Goal: Task Accomplishment & Management: Use online tool/utility

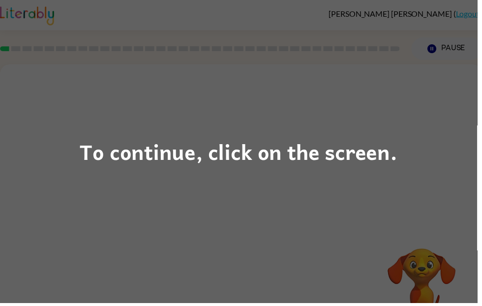
click at [140, 158] on div "To continue, click on the screen." at bounding box center [241, 152] width 321 height 33
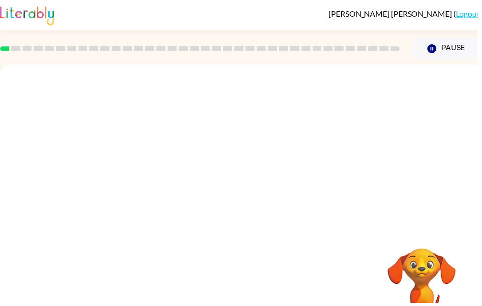
click at [139, 168] on div at bounding box center [243, 147] width 487 height 165
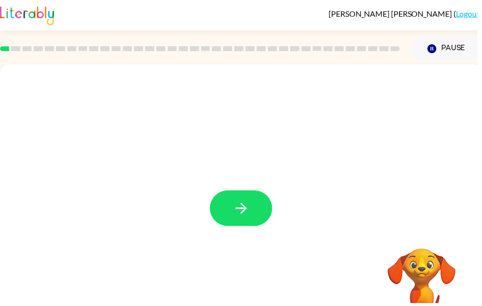
click at [265, 215] on button "button" at bounding box center [243, 210] width 63 height 36
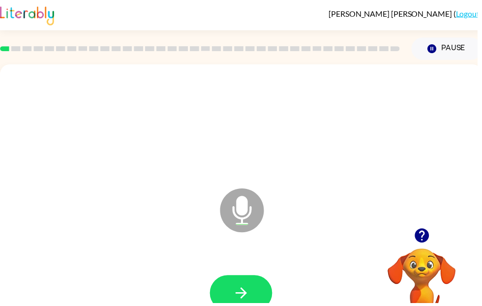
click at [249, 303] on icon "button" at bounding box center [243, 295] width 17 height 17
click at [254, 299] on button "button" at bounding box center [243, 296] width 63 height 36
click at [249, 301] on icon "button" at bounding box center [243, 295] width 17 height 17
click at [239, 306] on button "button" at bounding box center [243, 296] width 63 height 36
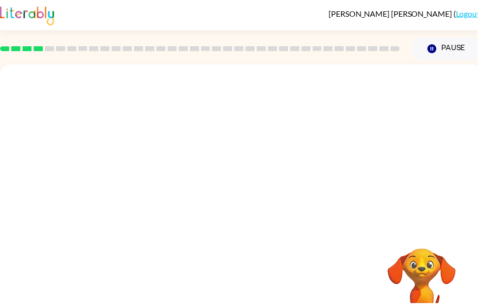
click at [156, 302] on div "Your browser must support playing .mp4 files to use Literably. Please try using…" at bounding box center [243, 205] width 487 height 281
click at [156, 301] on div "Your browser must support playing .mp4 files to use Literably. Please try using…" at bounding box center [243, 205] width 487 height 281
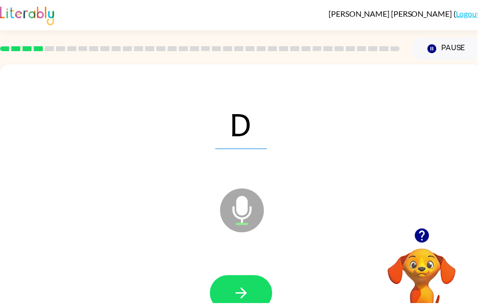
click at [232, 295] on button "button" at bounding box center [243, 296] width 63 height 36
click at [249, 293] on icon "button" at bounding box center [243, 295] width 17 height 17
click at [243, 306] on button "button" at bounding box center [243, 296] width 63 height 36
click at [265, 305] on button "button" at bounding box center [243, 296] width 63 height 36
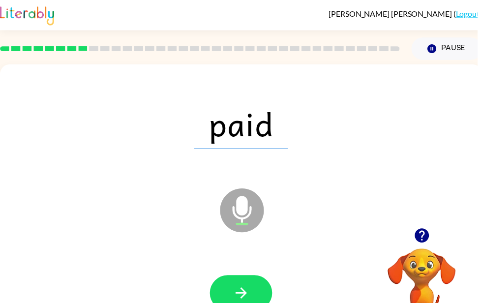
click at [257, 290] on button "button" at bounding box center [243, 296] width 63 height 36
click at [243, 298] on icon "button" at bounding box center [243, 295] width 17 height 17
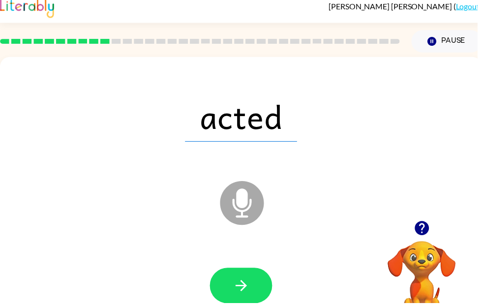
scroll to position [8, 0]
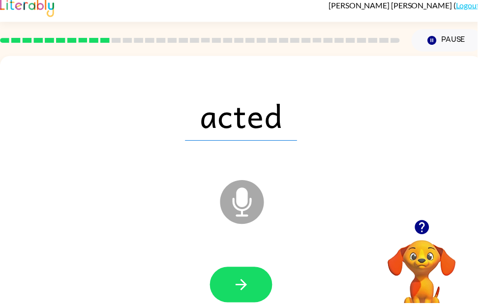
click at [235, 293] on icon "button" at bounding box center [243, 287] width 17 height 17
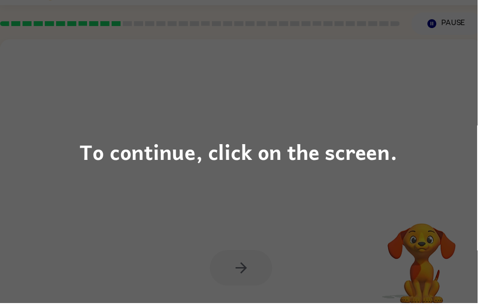
click at [144, 170] on div "To continue, click on the screen." at bounding box center [241, 152] width 321 height 33
click at [144, 171] on div at bounding box center [220, 162] width 420 height 35
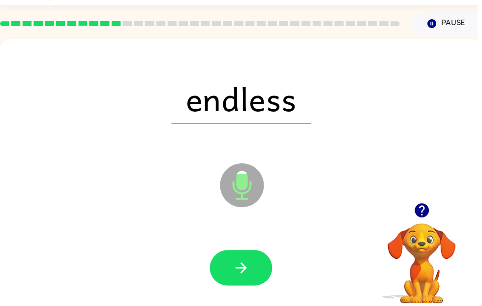
click at [244, 268] on icon "button" at bounding box center [243, 270] width 17 height 17
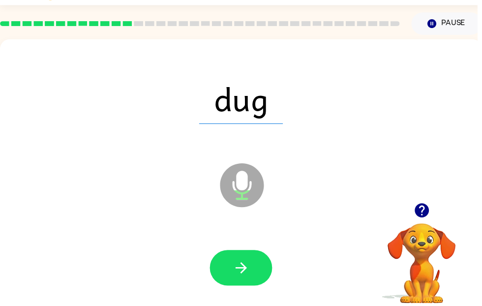
click at [253, 277] on button "button" at bounding box center [243, 270] width 63 height 36
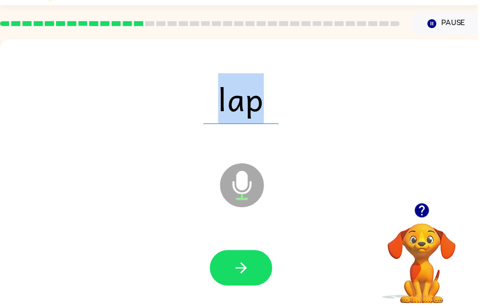
click at [255, 276] on button "button" at bounding box center [243, 270] width 63 height 36
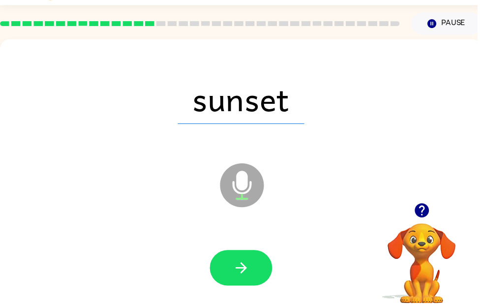
click at [252, 281] on button "button" at bounding box center [243, 270] width 63 height 36
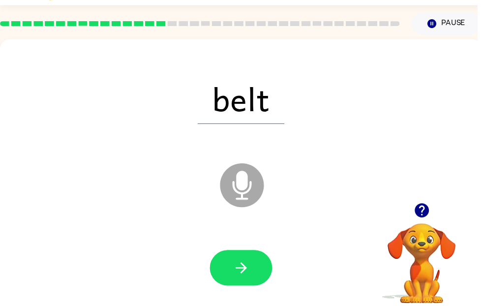
click at [247, 279] on icon "button" at bounding box center [243, 270] width 17 height 17
click at [245, 277] on icon "button" at bounding box center [243, 270] width 17 height 17
click at [250, 281] on button "button" at bounding box center [243, 270] width 63 height 36
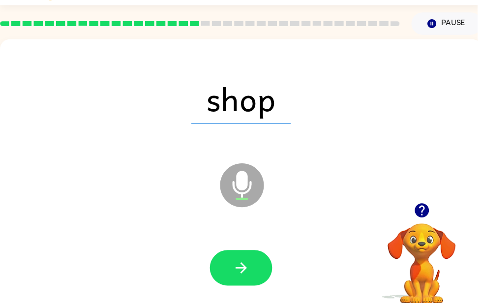
click at [248, 282] on button "button" at bounding box center [243, 270] width 63 height 36
click at [240, 280] on button "button" at bounding box center [243, 270] width 63 height 36
click at [245, 276] on icon "button" at bounding box center [243, 270] width 17 height 17
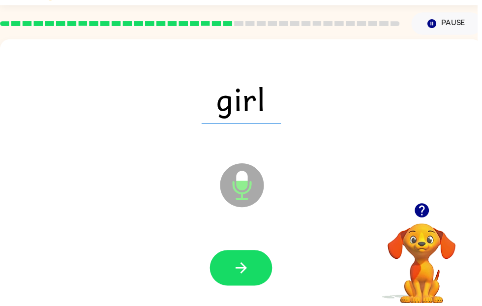
click at [250, 270] on icon "button" at bounding box center [243, 270] width 17 height 17
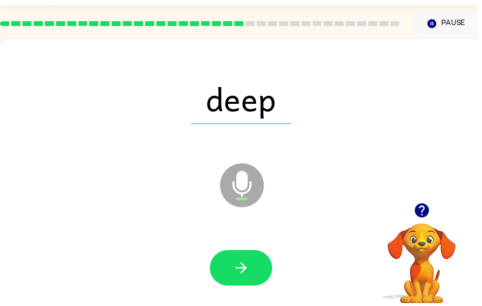
click at [236, 262] on icon "button" at bounding box center [243, 270] width 17 height 17
click at [235, 280] on button "button" at bounding box center [243, 270] width 63 height 36
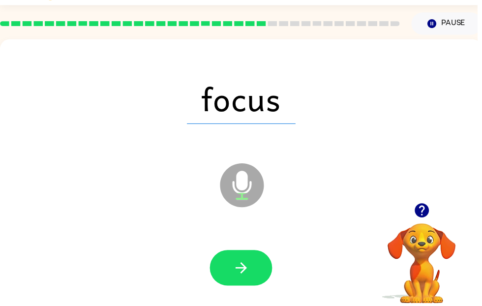
click at [252, 274] on button "button" at bounding box center [243, 270] width 63 height 36
click at [250, 277] on icon "button" at bounding box center [243, 270] width 17 height 17
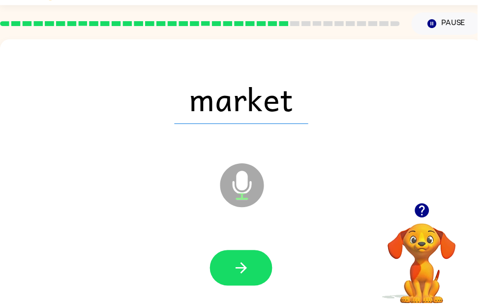
click at [245, 273] on icon "button" at bounding box center [243, 270] width 17 height 17
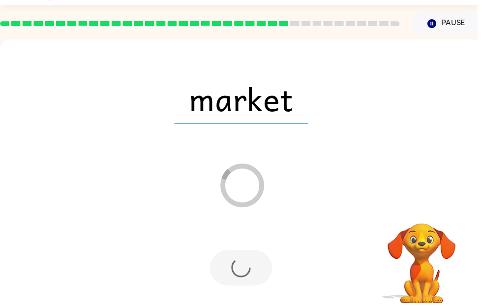
click at [240, 286] on div at bounding box center [243, 270] width 63 height 36
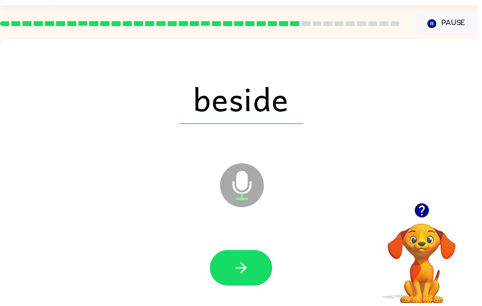
click at [255, 277] on button "button" at bounding box center [243, 270] width 63 height 36
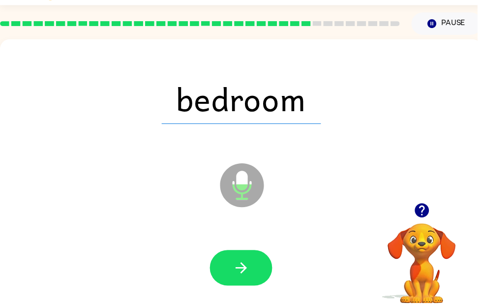
click at [246, 277] on icon "button" at bounding box center [243, 270] width 17 height 17
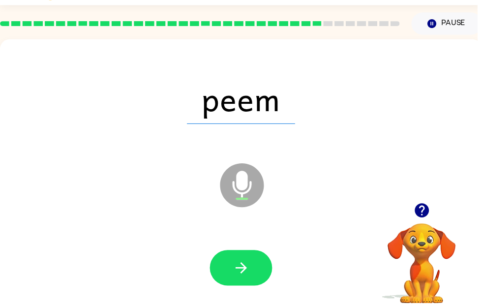
click at [251, 283] on button "button" at bounding box center [243, 270] width 63 height 36
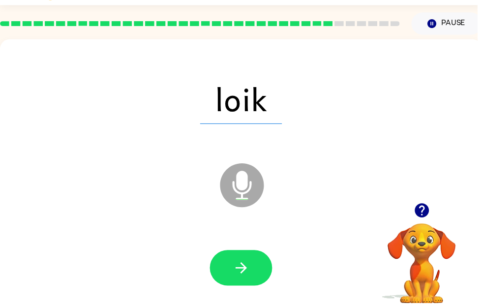
click at [238, 271] on icon "button" at bounding box center [243, 270] width 17 height 17
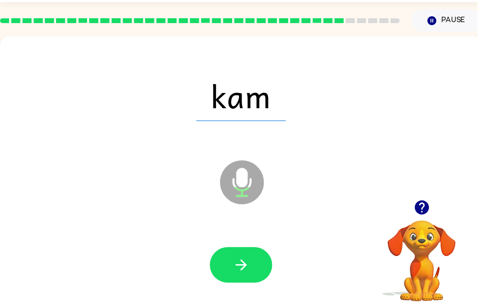
click at [240, 271] on icon "button" at bounding box center [243, 267] width 17 height 17
click at [242, 267] on icon "button" at bounding box center [243, 267] width 17 height 17
click at [238, 269] on icon "button" at bounding box center [243, 267] width 17 height 17
click at [244, 264] on icon "button" at bounding box center [243, 267] width 17 height 17
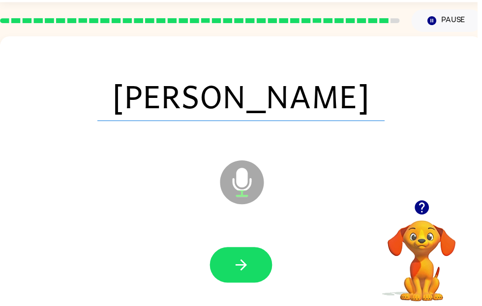
click at [238, 269] on icon "button" at bounding box center [243, 267] width 17 height 17
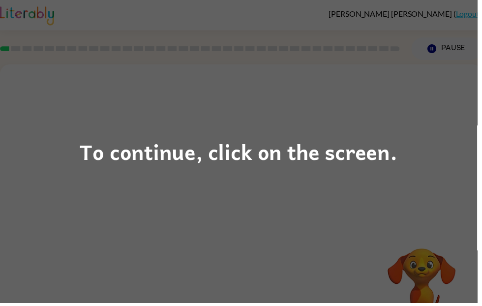
click at [19, 13] on div "To continue, click on the screen." at bounding box center [241, 153] width 482 height 306
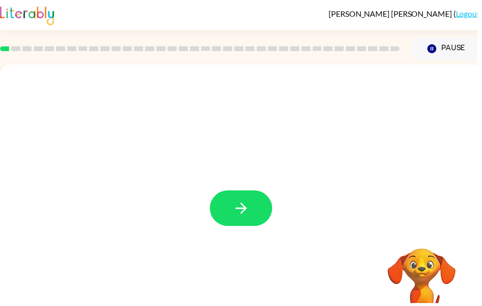
click at [240, 203] on icon "button" at bounding box center [243, 210] width 17 height 17
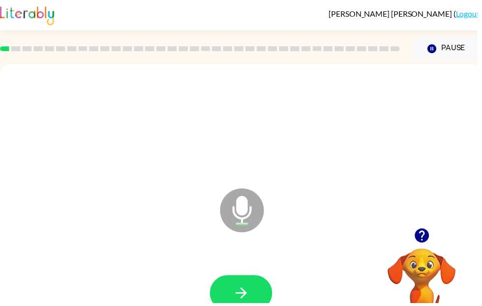
click at [248, 302] on icon "button" at bounding box center [243, 295] width 17 height 17
click at [252, 293] on button "button" at bounding box center [243, 296] width 63 height 36
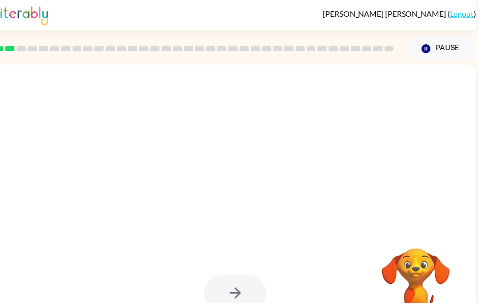
scroll to position [0, 6]
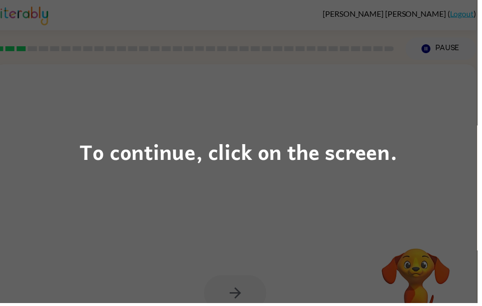
click at [286, 156] on div "To continue, click on the screen." at bounding box center [241, 152] width 321 height 33
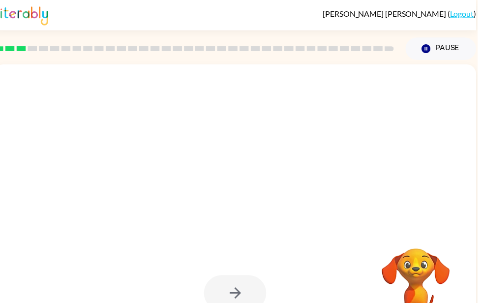
click at [231, 217] on div at bounding box center [237, 205] width 487 height 281
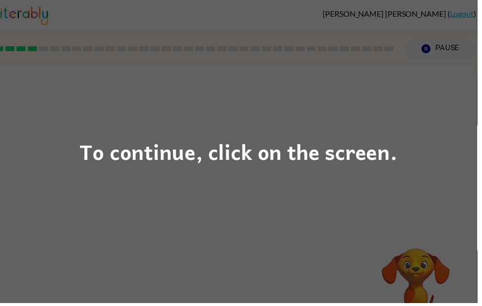
click at [268, 163] on div "To continue, click on the screen." at bounding box center [241, 152] width 321 height 33
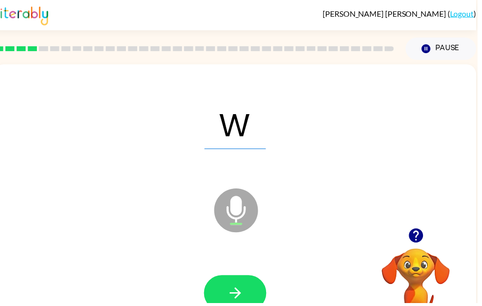
click at [245, 292] on icon "button" at bounding box center [237, 295] width 17 height 17
click at [250, 299] on button "button" at bounding box center [237, 296] width 63 height 36
click at [256, 292] on button "button" at bounding box center [237, 296] width 63 height 36
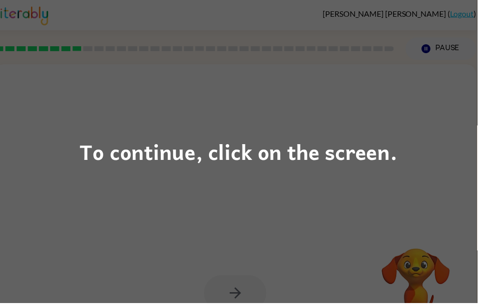
scroll to position [8, 0]
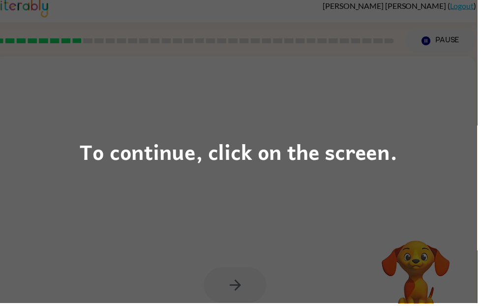
click at [264, 160] on div "To continue, click on the screen." at bounding box center [241, 152] width 321 height 33
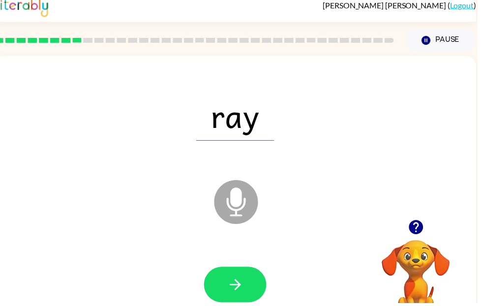
click at [234, 280] on icon "button" at bounding box center [237, 287] width 17 height 17
click at [224, 305] on button "button" at bounding box center [237, 288] width 63 height 36
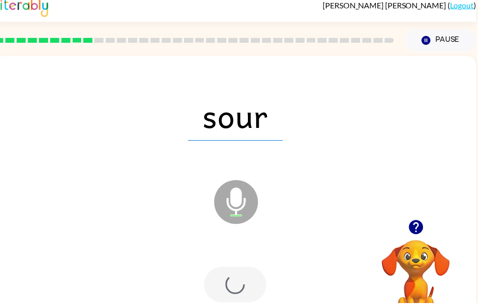
click at [232, 289] on div at bounding box center [237, 288] width 63 height 36
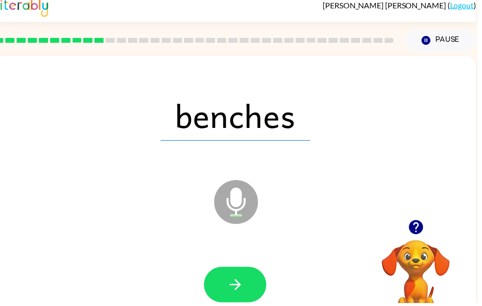
click at [237, 284] on icon "button" at bounding box center [237, 287] width 17 height 17
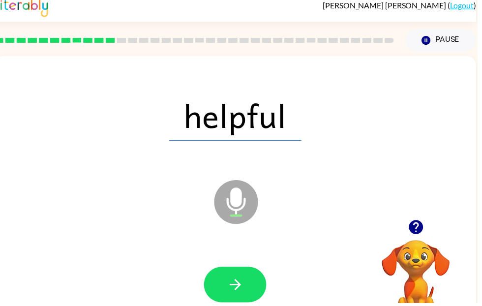
click at [225, 280] on button "button" at bounding box center [237, 288] width 63 height 36
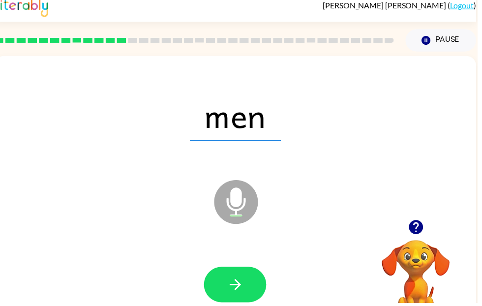
click at [244, 259] on div at bounding box center [237, 287] width 467 height 81
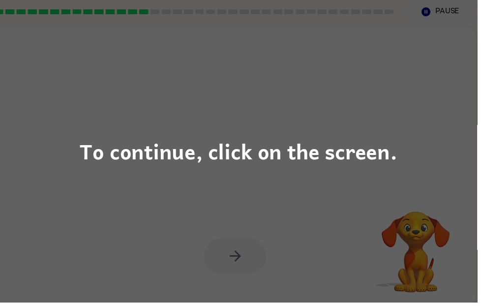
scroll to position [37, 0]
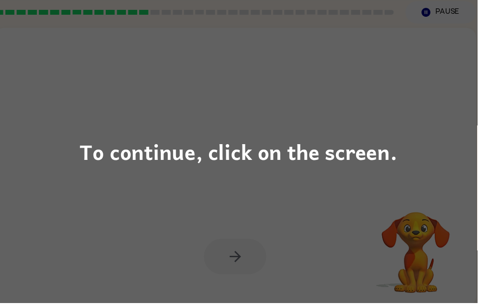
click at [179, 304] on div "To continue, click on the screen." at bounding box center [241, 153] width 482 height 306
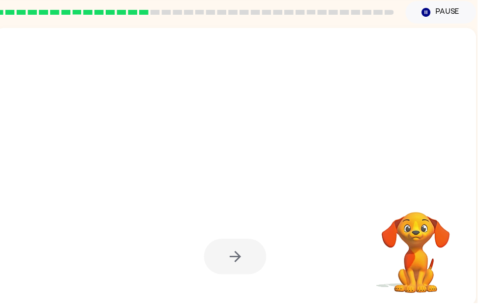
click at [482, 207] on div "JULIAN ABREU ( Logout ) Pause Pause Your browser must support playing .mp4 file…" at bounding box center [243, 136] width 487 height 346
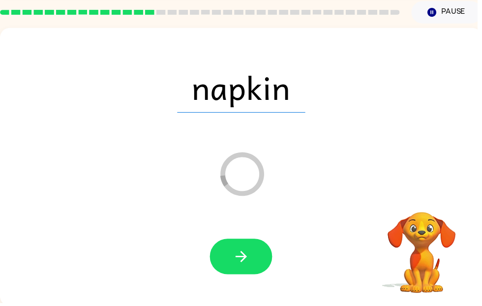
scroll to position [0, 0]
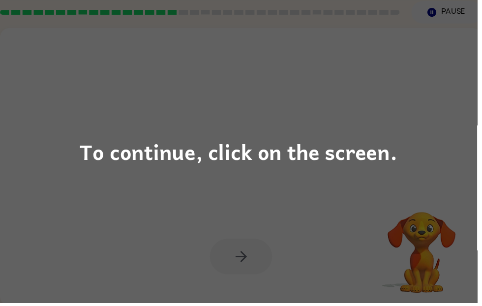
click at [185, 176] on div "To continue, click on the screen." at bounding box center [241, 153] width 482 height 306
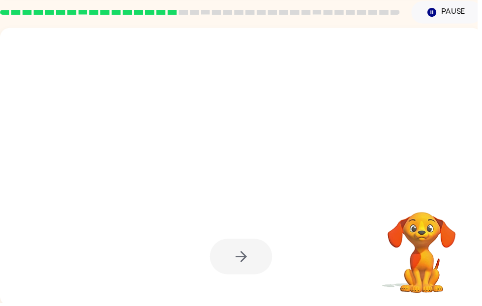
click at [185, 176] on div at bounding box center [243, 168] width 487 height 281
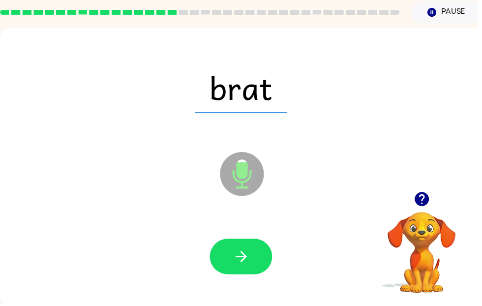
scroll to position [37, 0]
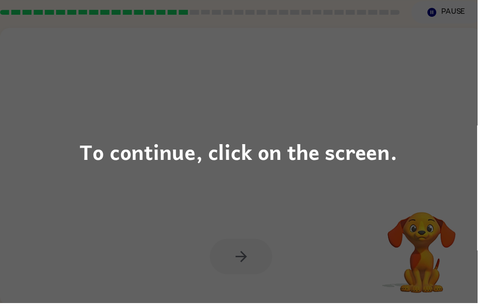
click at [264, 274] on div "To continue, click on the screen." at bounding box center [241, 153] width 482 height 306
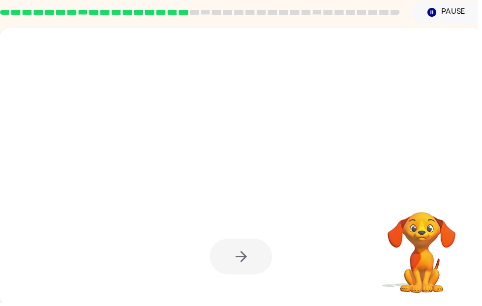
click at [321, 136] on div at bounding box center [220, 150] width 420 height 35
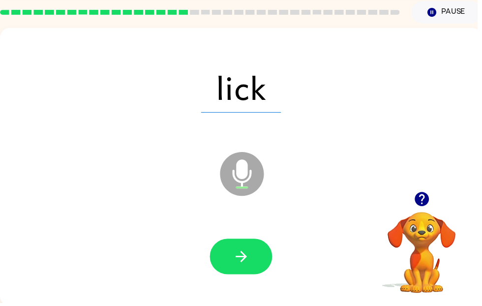
click at [251, 272] on button "button" at bounding box center [243, 259] width 63 height 36
click at [243, 252] on icon "button" at bounding box center [243, 258] width 17 height 17
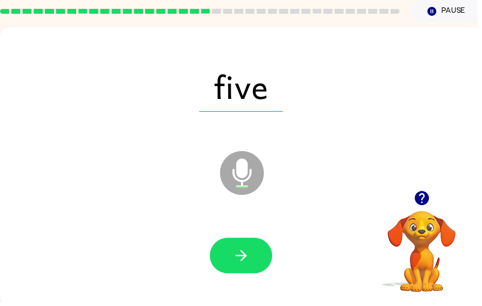
scroll to position [37, 0]
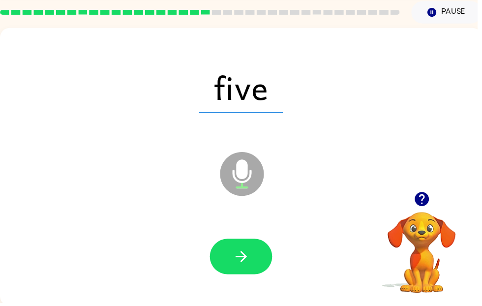
click at [240, 267] on icon "button" at bounding box center [243, 258] width 17 height 17
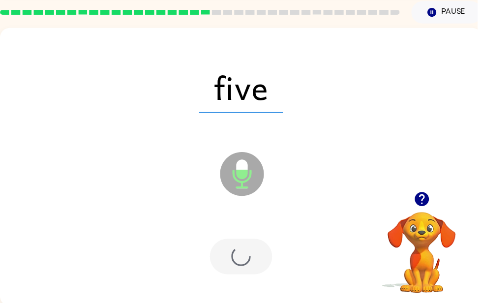
click at [238, 253] on div at bounding box center [243, 259] width 63 height 36
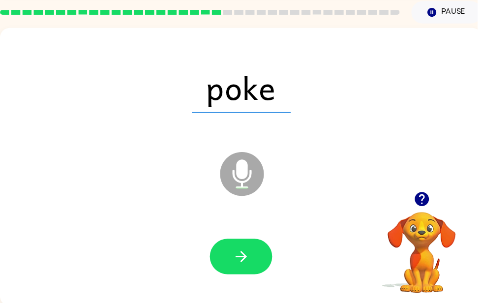
click at [244, 256] on icon "button" at bounding box center [243, 258] width 17 height 17
click at [254, 272] on button "button" at bounding box center [243, 259] width 63 height 36
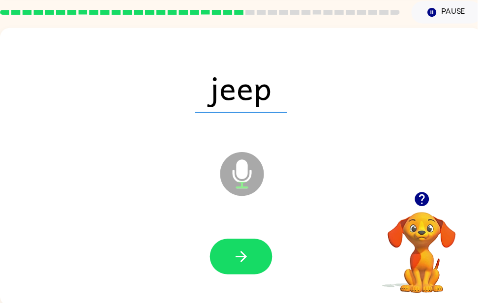
click at [244, 253] on icon "button" at bounding box center [243, 258] width 17 height 17
click at [244, 263] on icon "button" at bounding box center [243, 258] width 11 height 11
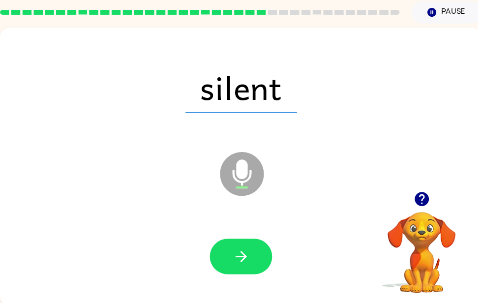
click at [257, 253] on button "button" at bounding box center [243, 259] width 63 height 36
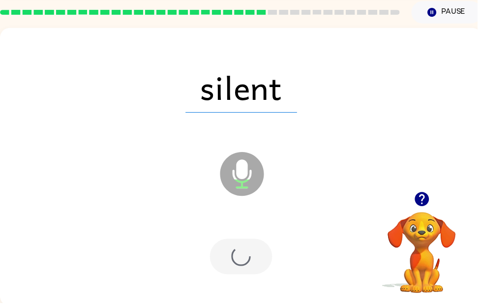
click at [232, 261] on div at bounding box center [243, 259] width 63 height 36
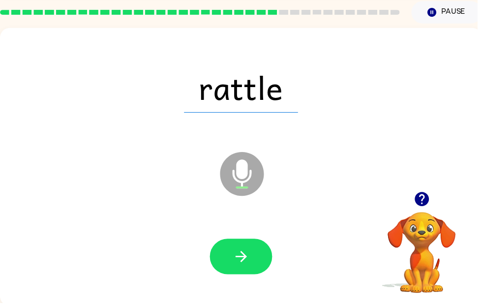
click at [250, 248] on button "button" at bounding box center [243, 259] width 63 height 36
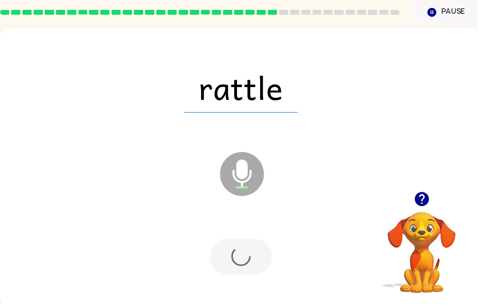
click at [236, 258] on div at bounding box center [243, 259] width 63 height 36
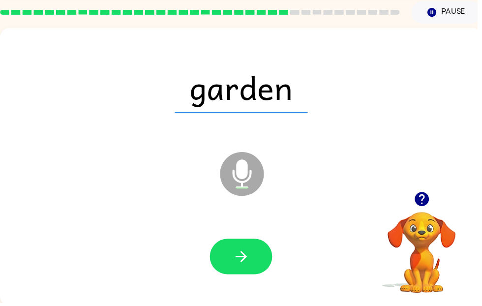
click at [231, 245] on button "button" at bounding box center [243, 259] width 63 height 36
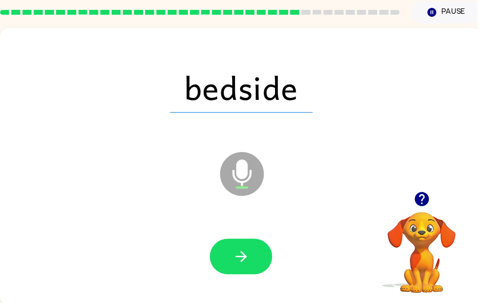
click at [246, 248] on button "button" at bounding box center [243, 259] width 63 height 36
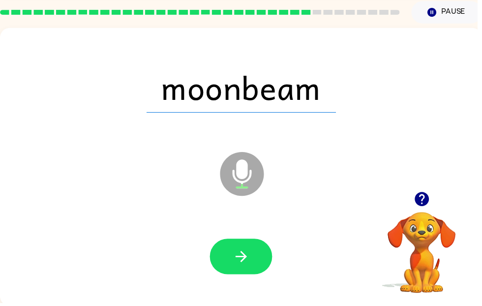
click at [249, 247] on button "button" at bounding box center [243, 259] width 63 height 36
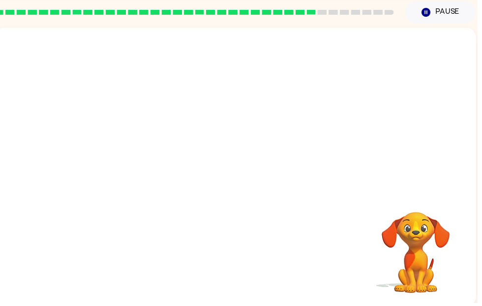
scroll to position [0, 6]
click at [429, 240] on video "Your browser must support playing .mp4 files to use Literably. Please try using…" at bounding box center [420, 248] width 98 height 98
click at [425, 233] on video "Your browser must support playing .mp4 files to use Literably. Please try using…" at bounding box center [420, 248] width 98 height 98
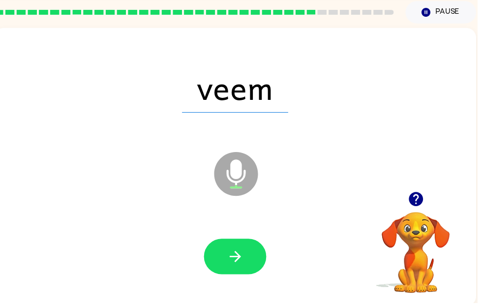
click at [248, 256] on button "button" at bounding box center [237, 259] width 63 height 36
click at [231, 261] on icon "button" at bounding box center [237, 258] width 17 height 17
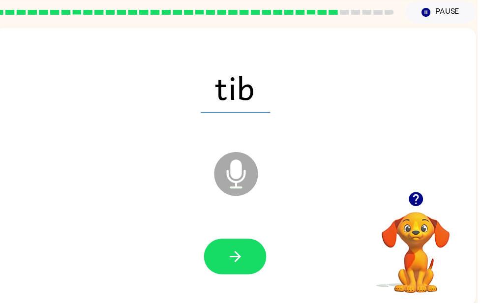
click at [242, 257] on icon "button" at bounding box center [237, 258] width 17 height 17
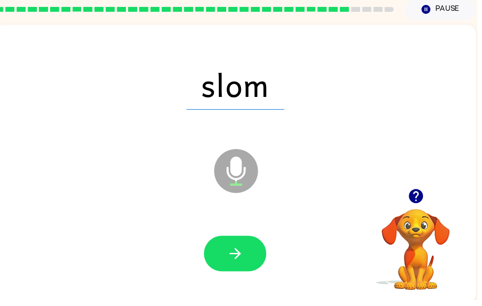
scroll to position [37, 0]
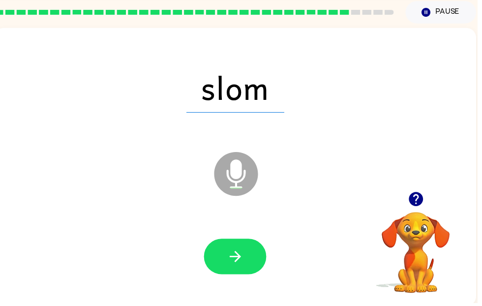
click at [236, 258] on icon "button" at bounding box center [237, 258] width 17 height 17
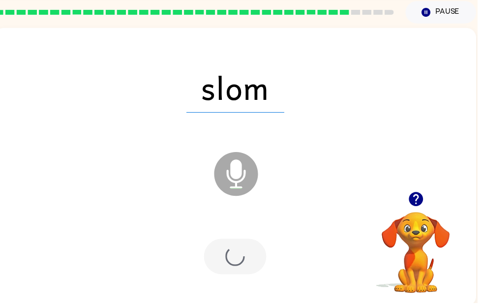
click at [255, 270] on div at bounding box center [237, 259] width 63 height 36
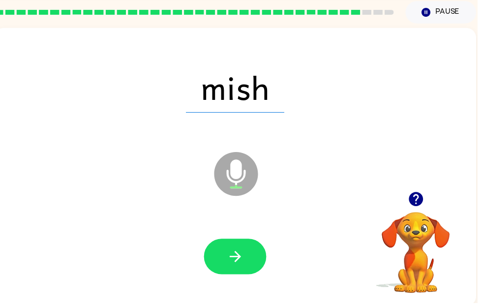
click at [245, 251] on icon "button" at bounding box center [237, 258] width 17 height 17
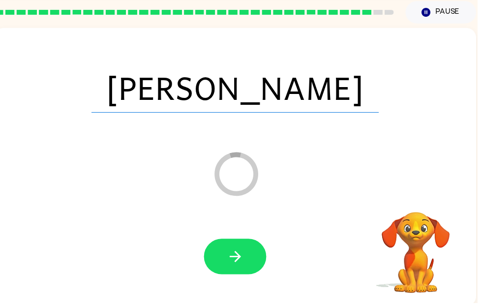
click at [236, 285] on div at bounding box center [237, 259] width 467 height 81
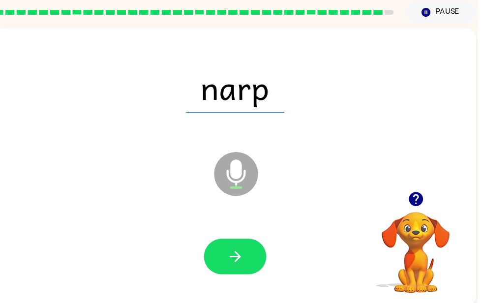
click at [232, 247] on button "button" at bounding box center [237, 259] width 63 height 36
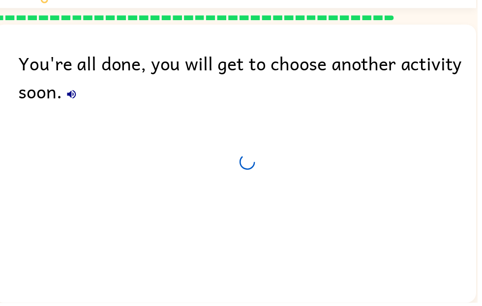
scroll to position [33, 0]
